Goal: Task Accomplishment & Management: Complete application form

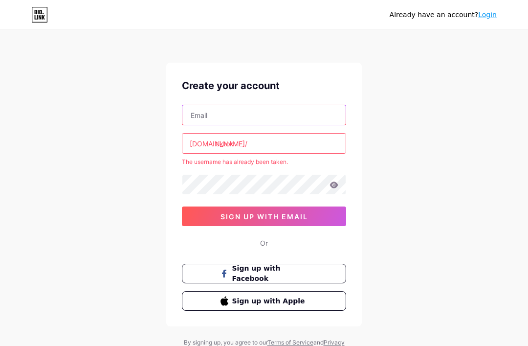
click at [322, 110] on input "text" at bounding box center [263, 115] width 163 height 20
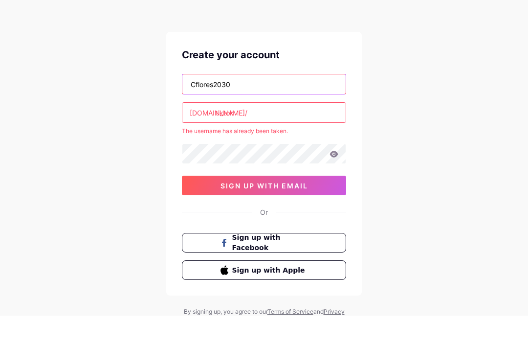
type input "Cflores2030"
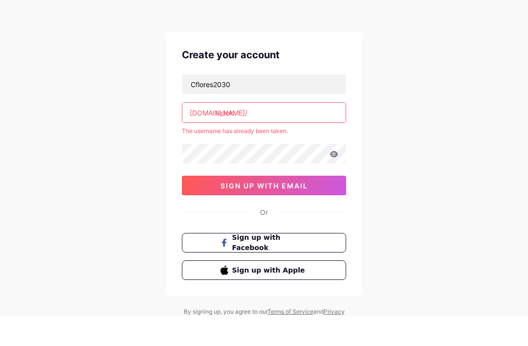
click at [303, 133] on input "tiktok" at bounding box center [263, 143] width 163 height 20
type input "[EMAIL_ADDRESS][DOMAIN_NAME]"
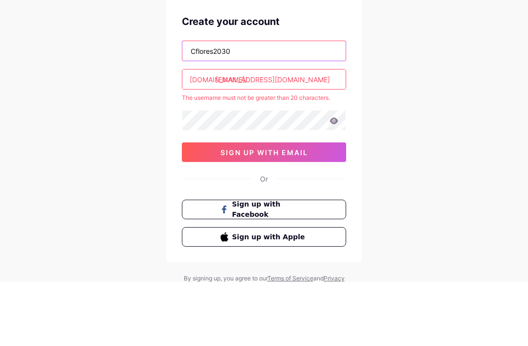
click at [323, 105] on input "Cflores2030" at bounding box center [263, 115] width 163 height 20
click at [310, 105] on div "Cflores2030 [DOMAIN_NAME]/ [EMAIL_ADDRESS][DOMAIN_NAME] The username must not b…" at bounding box center [264, 165] width 164 height 121
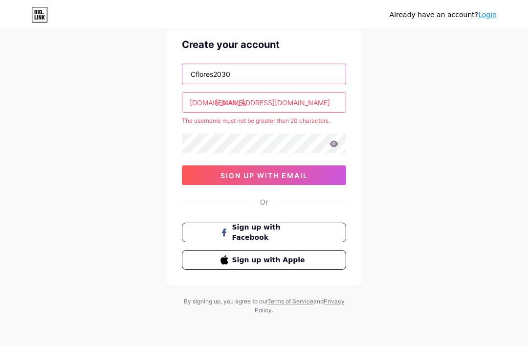
click at [319, 78] on input "Cflores2030" at bounding box center [263, 74] width 163 height 20
type input "[EMAIL_ADDRESS][DOMAIN_NAME]"
click at [192, 79] on input "[EMAIL_ADDRESS][DOMAIN_NAME]" at bounding box center [263, 74] width 163 height 20
click at [198, 73] on input "[EMAIL_ADDRESS][DOMAIN_NAME]" at bounding box center [263, 74] width 163 height 20
type input "[EMAIL_ADDRESS][DOMAIN_NAME]"
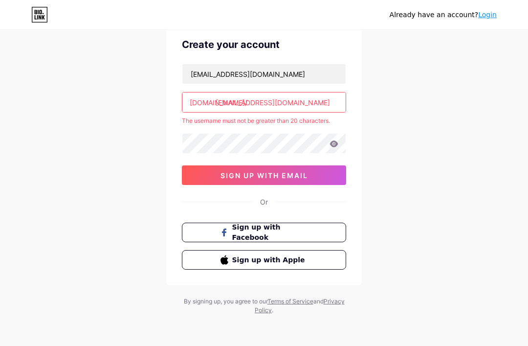
click at [337, 100] on input "[EMAIL_ADDRESS][DOMAIN_NAME]" at bounding box center [263, 102] width 163 height 20
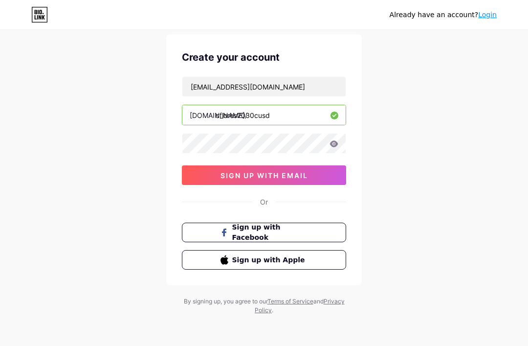
scroll to position [31, 0]
type input "cflores2030cusdclare"
click at [475, 67] on div "Already have an account? Login Create your account [EMAIL_ADDRESS][DOMAIN_NAME]…" at bounding box center [264, 159] width 528 height 374
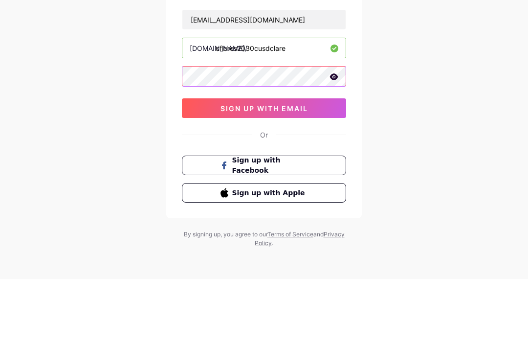
click at [312, 165] on button "sign up with email" at bounding box center [264, 175] width 164 height 20
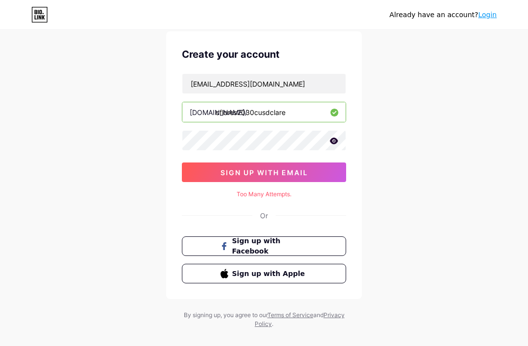
click at [328, 170] on button "sign up with email" at bounding box center [264, 172] width 164 height 20
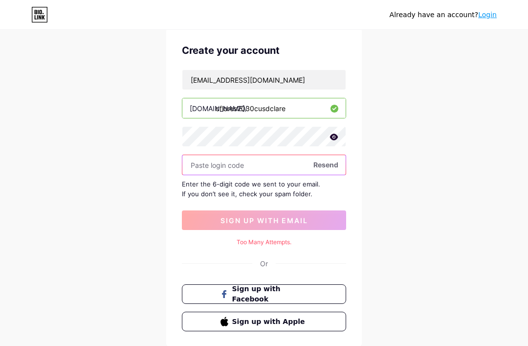
scroll to position [38, 0]
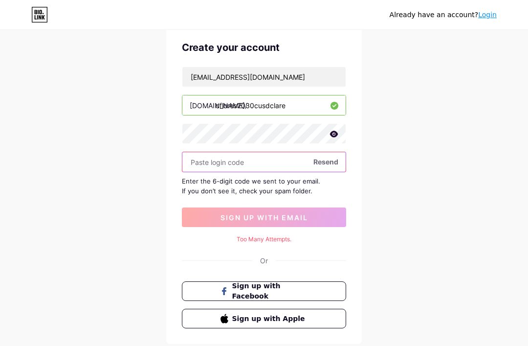
click at [292, 163] on input "text" at bounding box center [263, 162] width 163 height 20
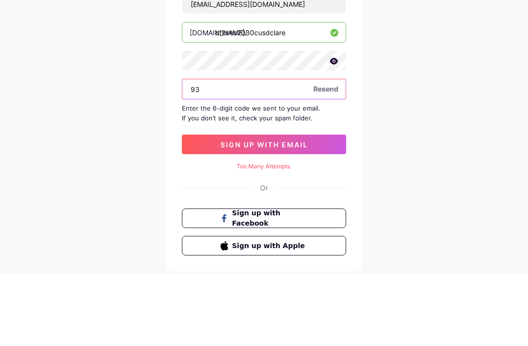
type input "9"
